Goal: Task Accomplishment & Management: Complete application form

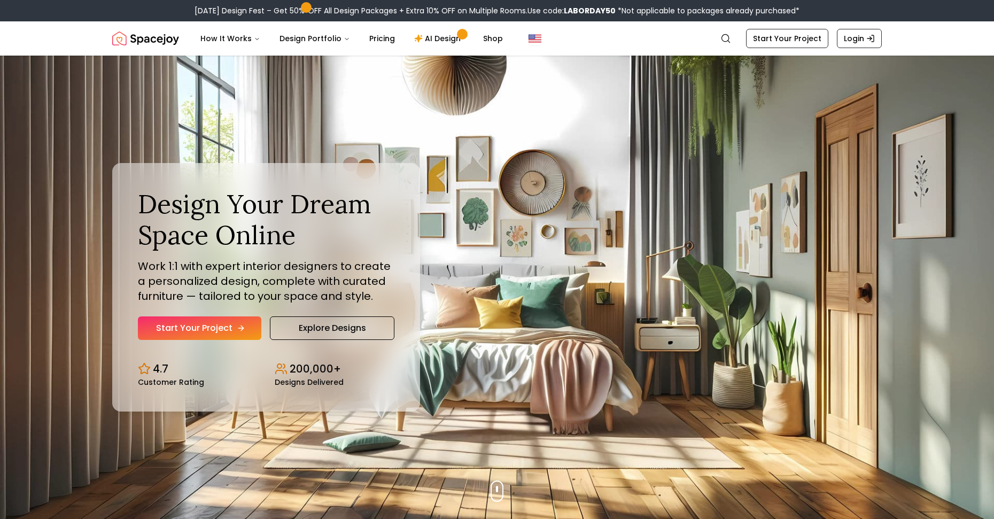
click at [232, 329] on link "Start Your Project" at bounding box center [199, 328] width 123 height 24
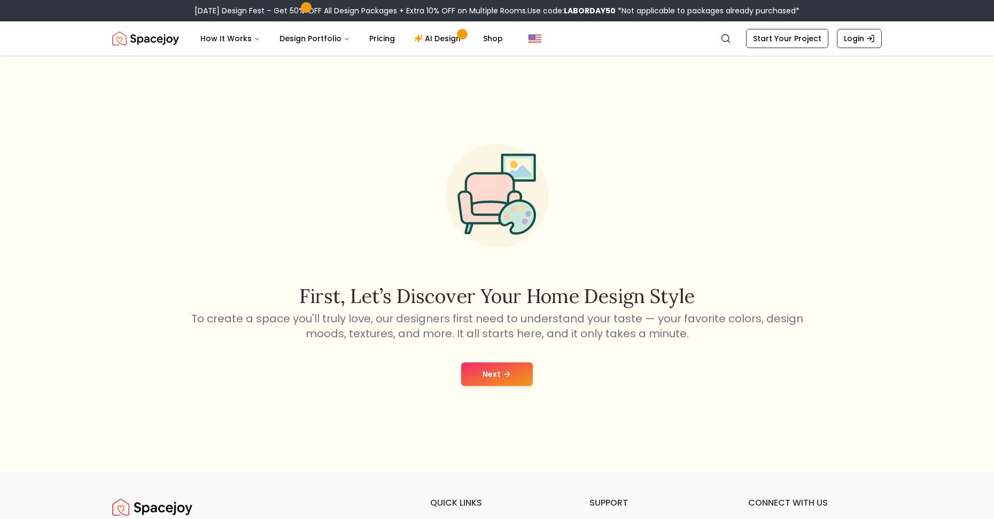
click at [488, 380] on button "Next" at bounding box center [497, 374] width 72 height 24
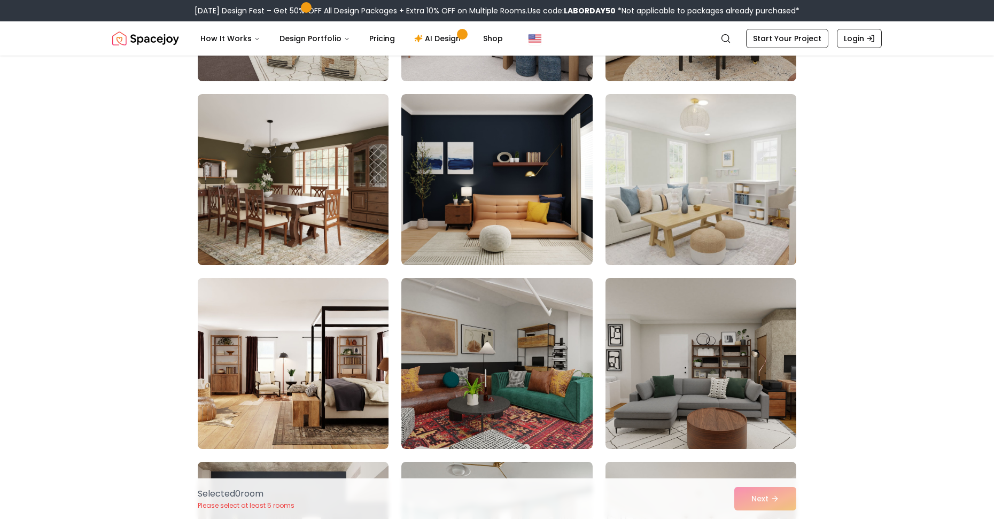
scroll to position [3420, 0]
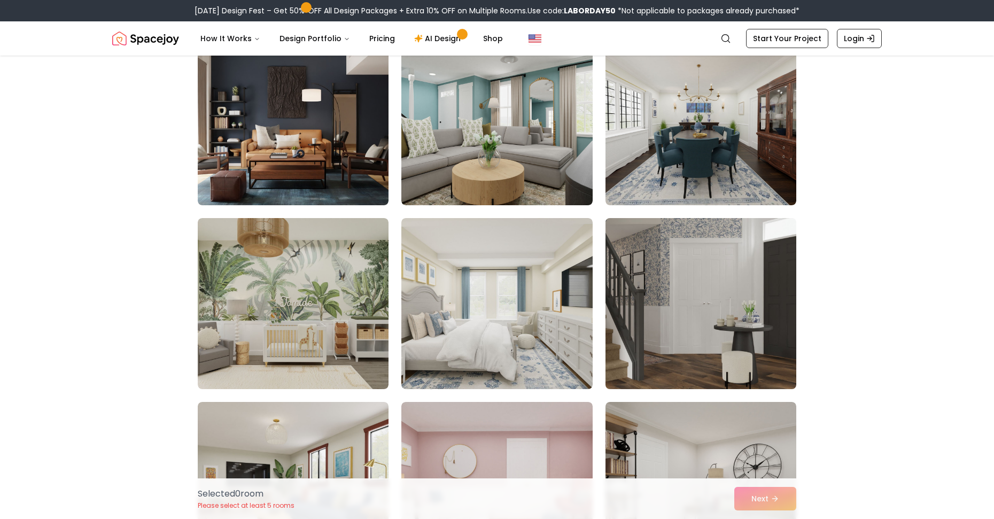
click at [702, 312] on img at bounding box center [701, 304] width 200 height 180
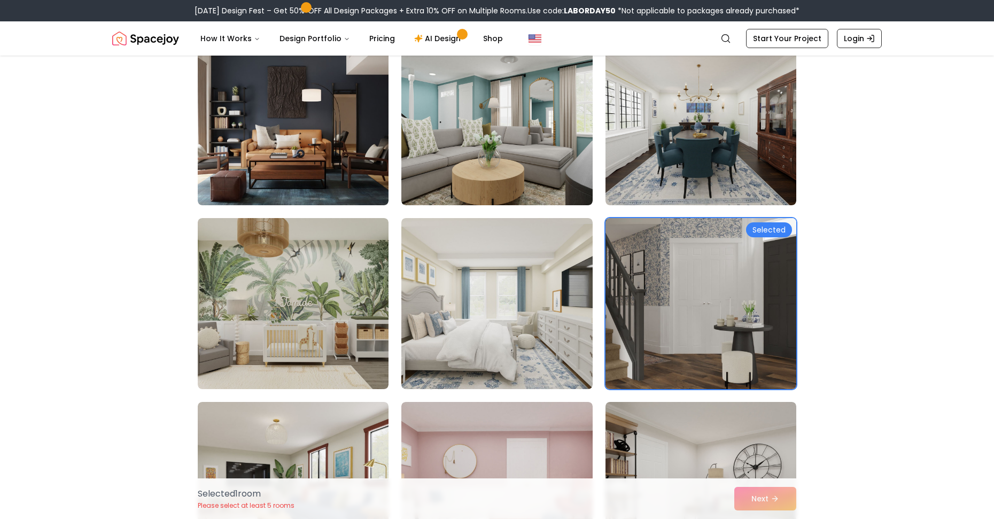
click at [694, 357] on img at bounding box center [701, 304] width 200 height 180
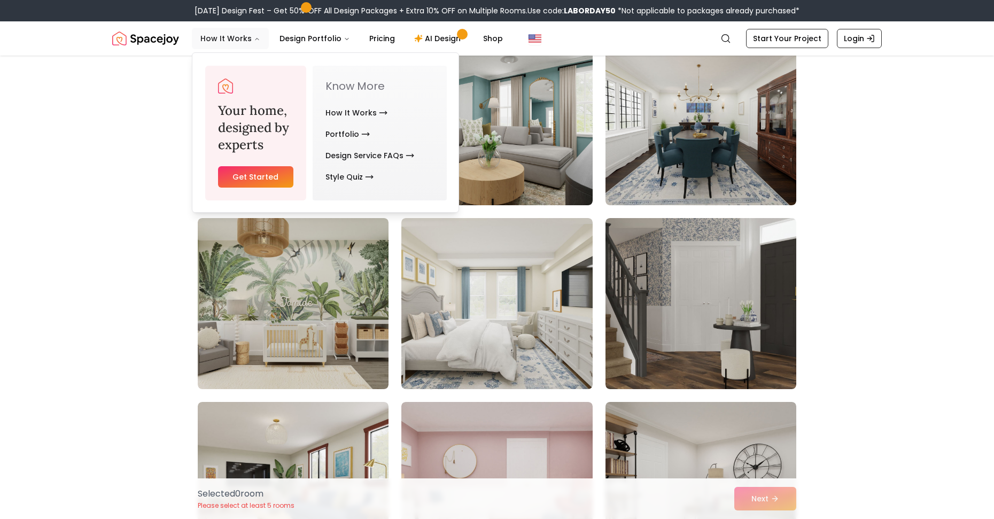
drag, startPoint x: 212, startPoint y: 35, endPoint x: -25, endPoint y: 29, distance: 236.8
